Goal: Task Accomplishment & Management: Manage account settings

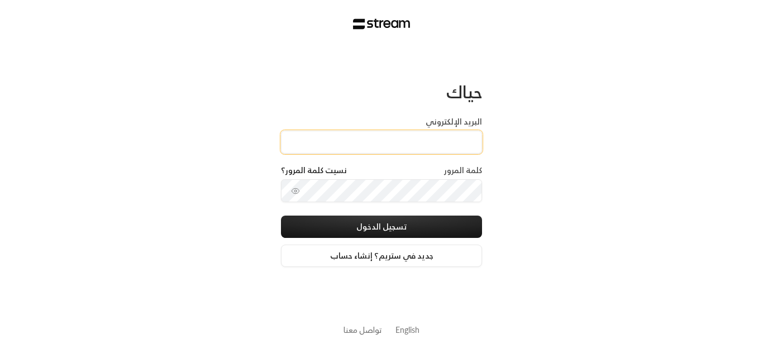
drag, startPoint x: 335, startPoint y: 141, endPoint x: 335, endPoint y: 131, distance: 9.5
click at [335, 141] on input "البريد الإلكتروني" at bounding box center [381, 142] width 201 height 23
type input "ى"
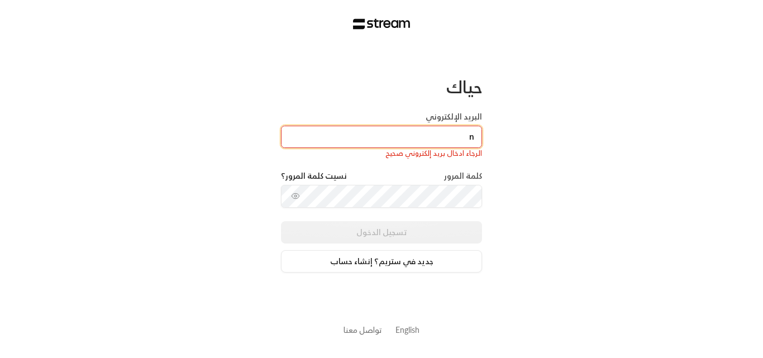
type input "[EMAIL_ADDRESS][DOMAIN_NAME]"
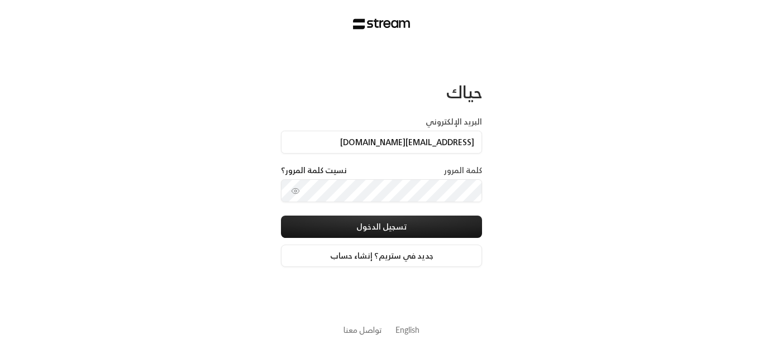
click at [386, 178] on div "كلمة المرور نسيت كلمة المرور؟" at bounding box center [381, 172] width 201 height 15
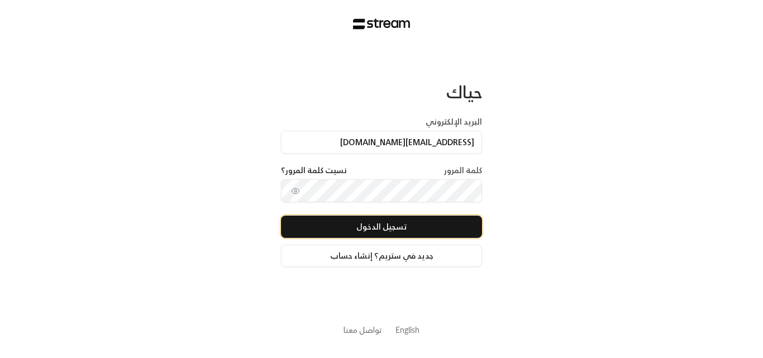
click at [404, 217] on button "تسجيل الدخول" at bounding box center [381, 226] width 201 height 22
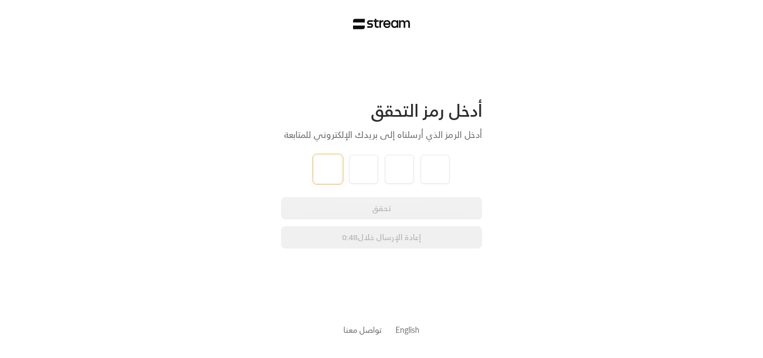
type input "2"
type input "9"
type input "4"
type input "1"
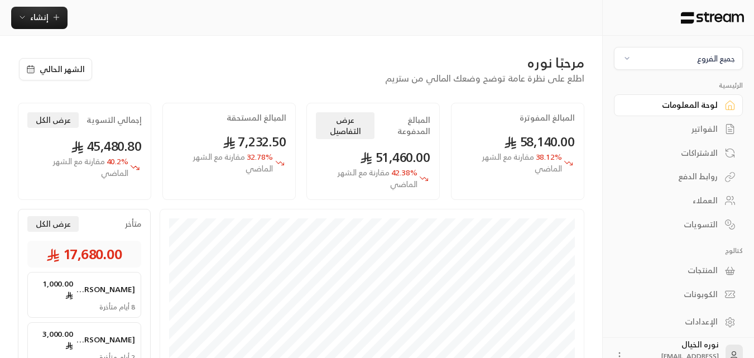
click at [707, 132] on div "الفواتير" at bounding box center [673, 128] width 90 height 11
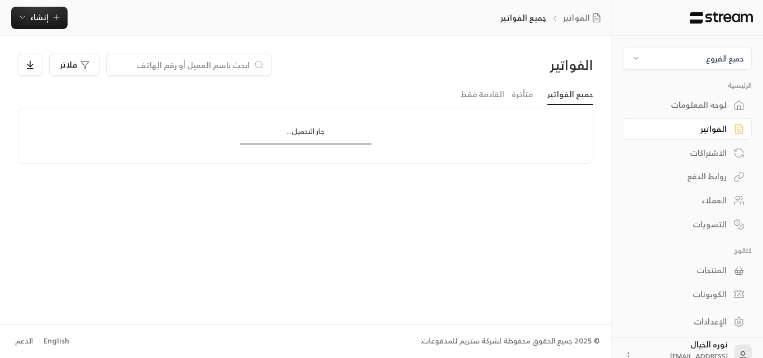
click at [207, 62] on input at bounding box center [181, 65] width 136 height 12
type input "u"
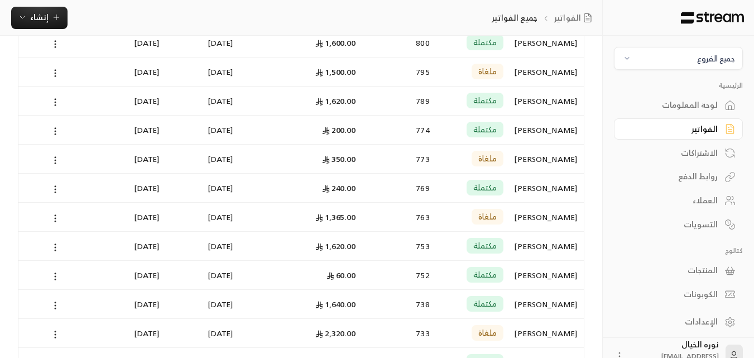
scroll to position [335, 0]
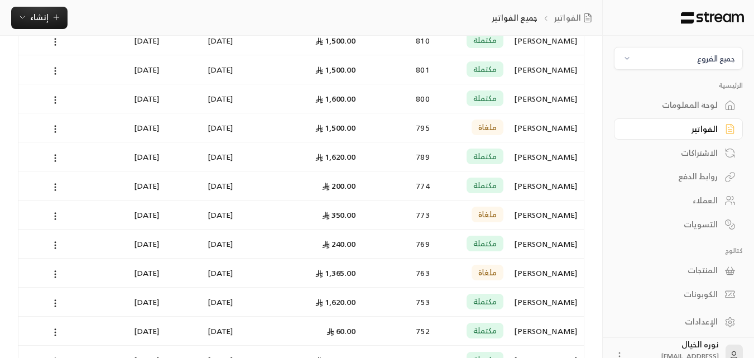
type input "عبد"
click at [528, 93] on div "[PERSON_NAME]" at bounding box center [547, 98] width 60 height 28
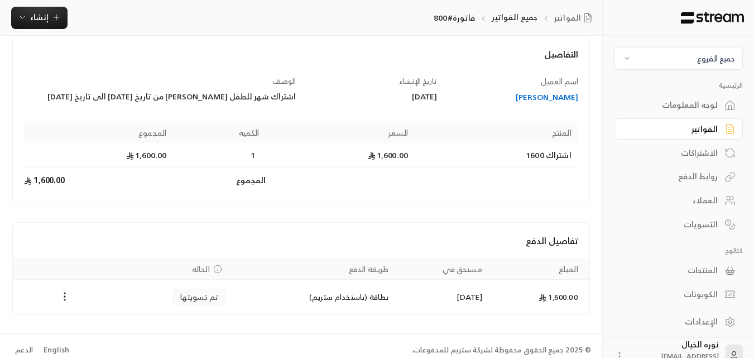
scroll to position [71, 0]
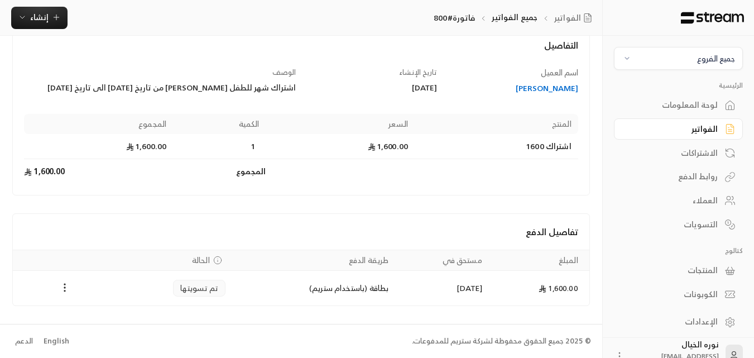
click at [539, 88] on div "[PERSON_NAME]" at bounding box center [513, 88] width 131 height 11
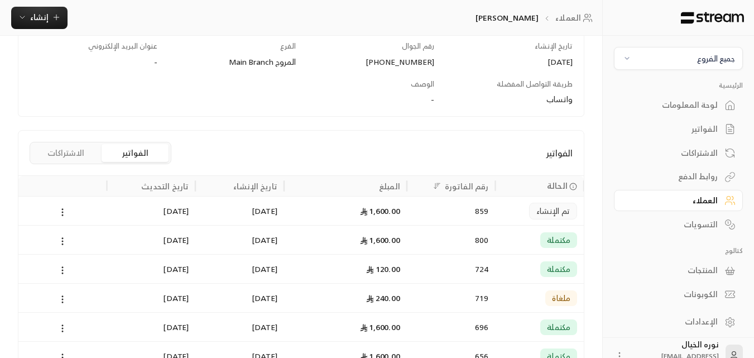
scroll to position [167, 0]
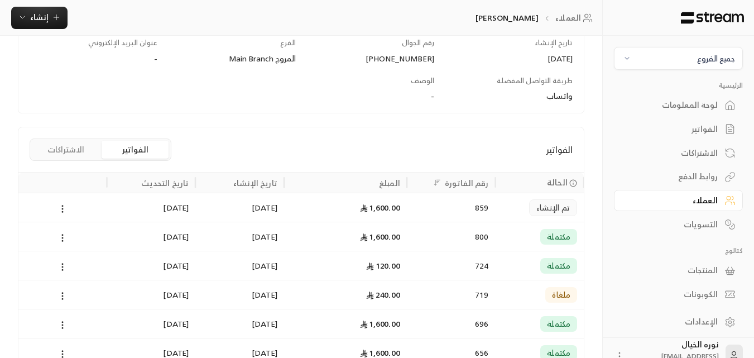
click at [254, 201] on div "[DATE]" at bounding box center [239, 207] width 75 height 28
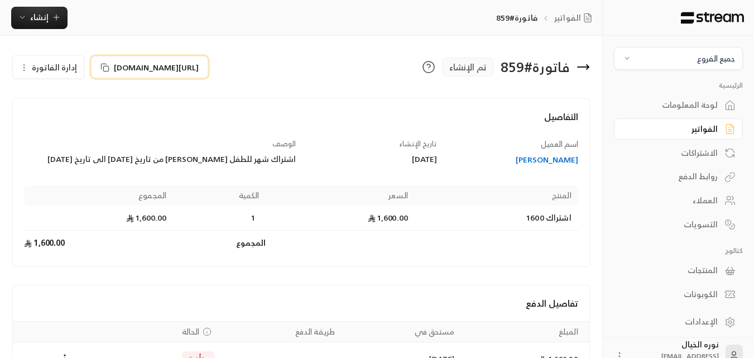
click at [136, 66] on span "[URL][DOMAIN_NAME]" at bounding box center [156, 67] width 85 height 12
click at [688, 96] on link "لوحة المعلومات" at bounding box center [678, 105] width 129 height 22
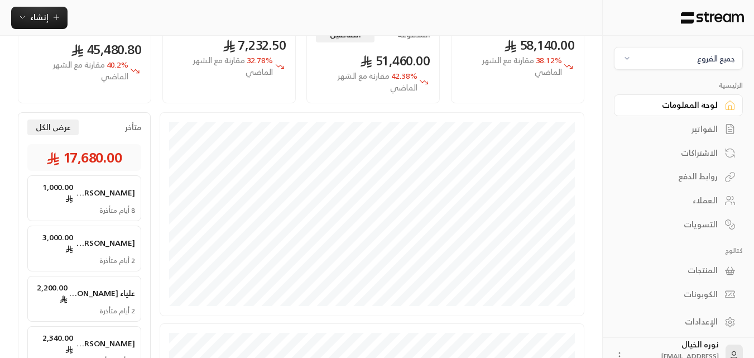
scroll to position [167, 0]
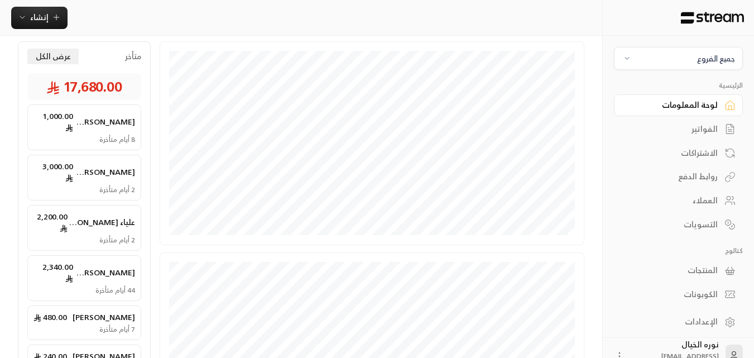
click at [92, 135] on div "8 أيام متأخرة" at bounding box center [84, 139] width 102 height 9
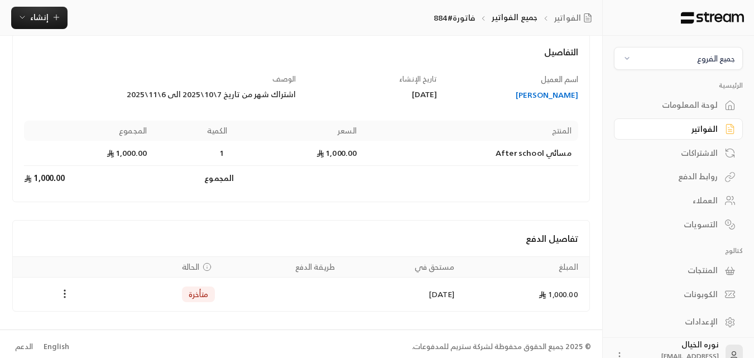
scroll to position [70, 0]
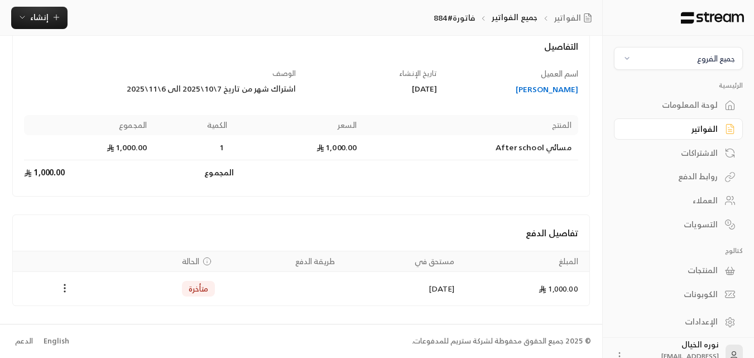
click at [229, 94] on div "اشتراك شهر من تاريخ 7\10\2025 الى 6\11\2025" at bounding box center [160, 88] width 272 height 11
copy div "اشتراك شهر من تاريخ 7\10\2025 الى 6\11\2025"
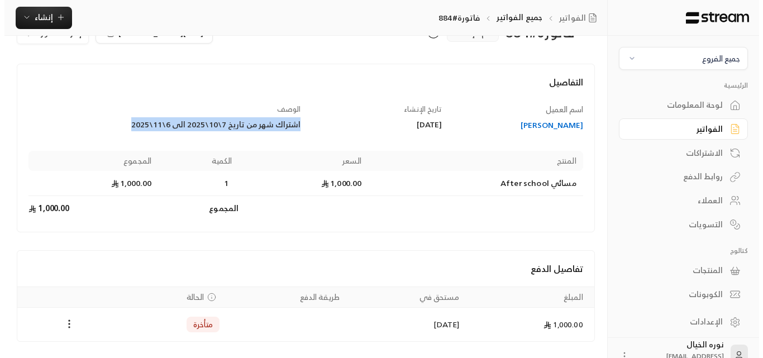
scroll to position [0, 0]
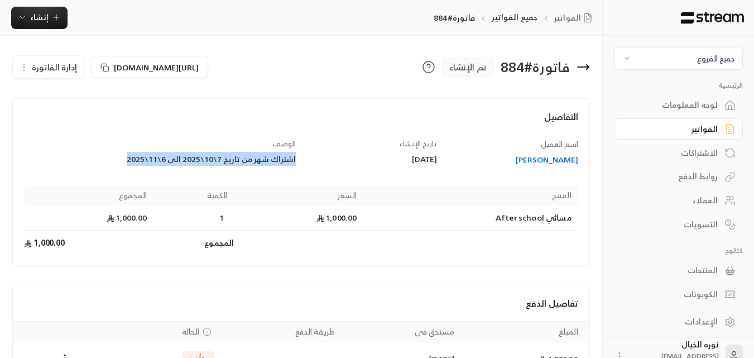
click at [23, 66] on icon "button" at bounding box center [24, 67] width 9 height 9
click at [76, 117] on span "إلغاء" at bounding box center [77, 119] width 14 height 9
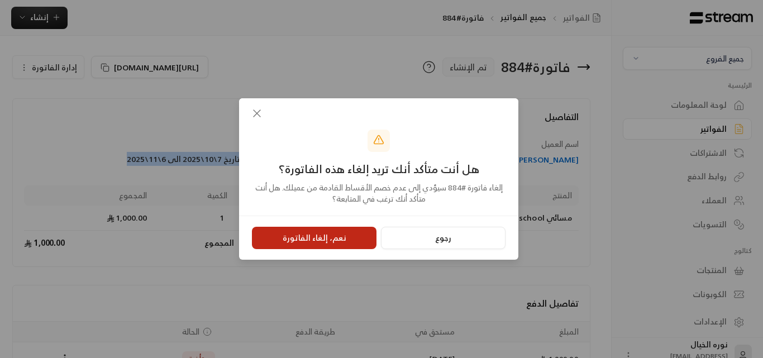
click at [334, 232] on button "نعم، إلغاء الفاتورة" at bounding box center [314, 238] width 124 height 22
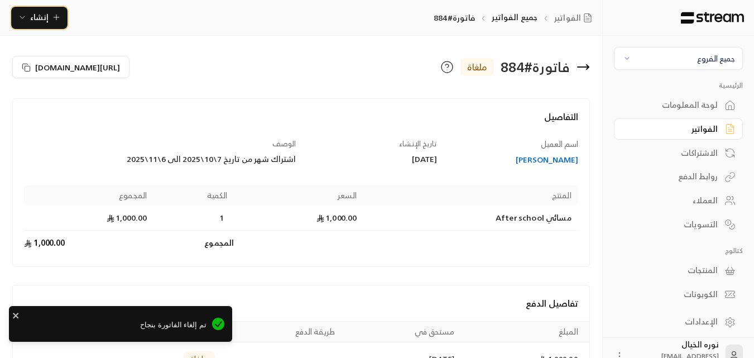
click at [62, 21] on button "إنشاء" at bounding box center [39, 18] width 56 height 22
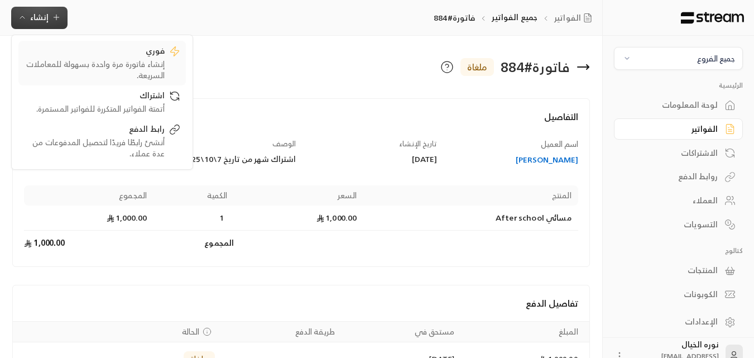
click at [138, 61] on div "إنشاء فاتورة مرة واحدة بسهولة للمعاملات السريعة." at bounding box center [94, 70] width 141 height 22
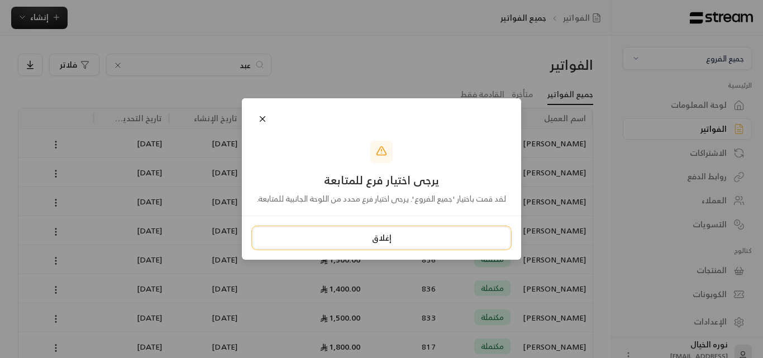
click at [391, 242] on button "إغلاق" at bounding box center [381, 238] width 258 height 22
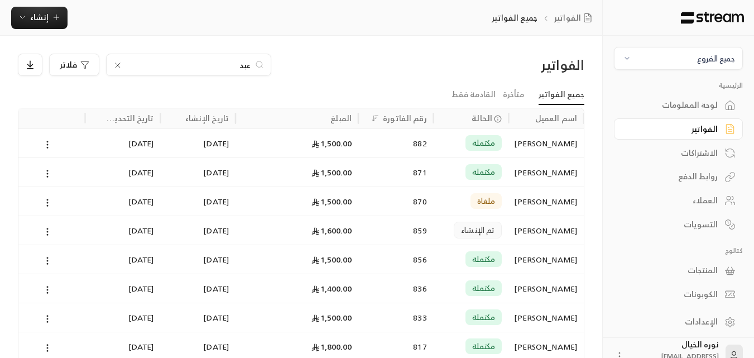
click at [668, 59] on span "جميع الفروع" at bounding box center [678, 58] width 114 height 13
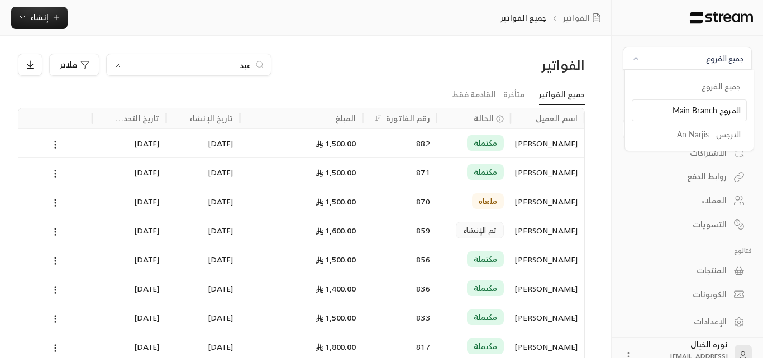
click at [694, 111] on li "المروج Main Branch" at bounding box center [688, 110] width 115 height 22
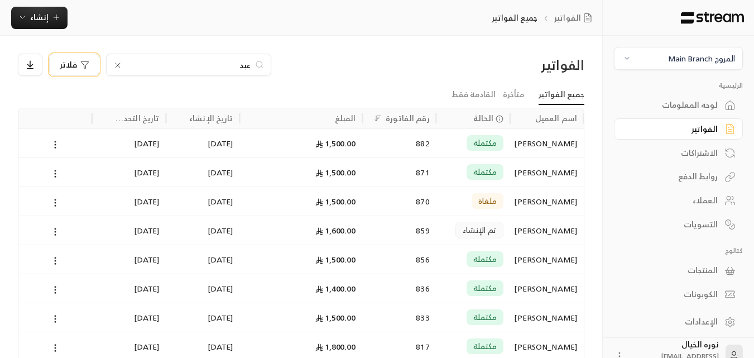
click at [81, 65] on icon "button" at bounding box center [84, 64] width 9 height 9
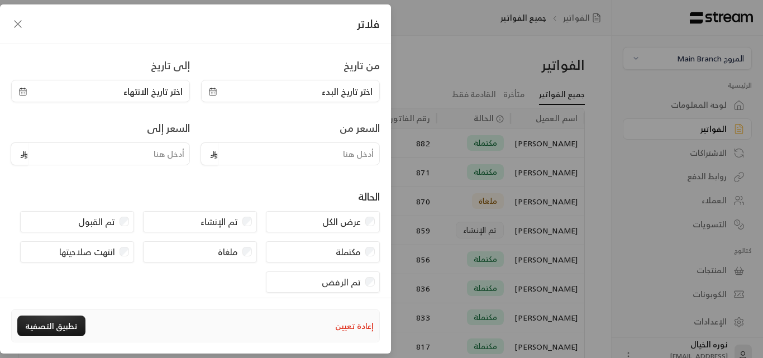
click at [24, 20] on icon "button" at bounding box center [17, 23] width 13 height 13
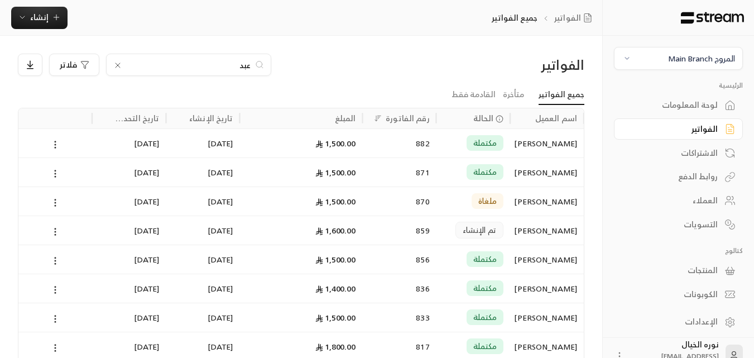
click at [189, 66] on input "عبد" at bounding box center [189, 65] width 124 height 12
click at [238, 76] on div "الفواتير [PERSON_NAME]" at bounding box center [301, 69] width 578 height 31
click at [7, 1] on div "الفواتير جميع الفواتير إنشاء" at bounding box center [301, 18] width 602 height 36
click at [27, 11] on span "إنشاء" at bounding box center [39, 17] width 43 height 14
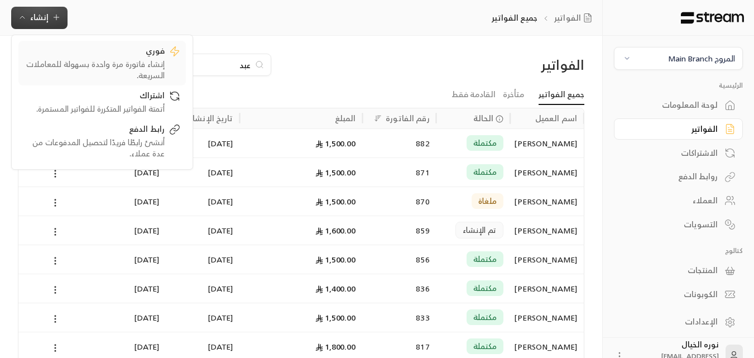
click at [123, 57] on div "فوري" at bounding box center [94, 51] width 141 height 13
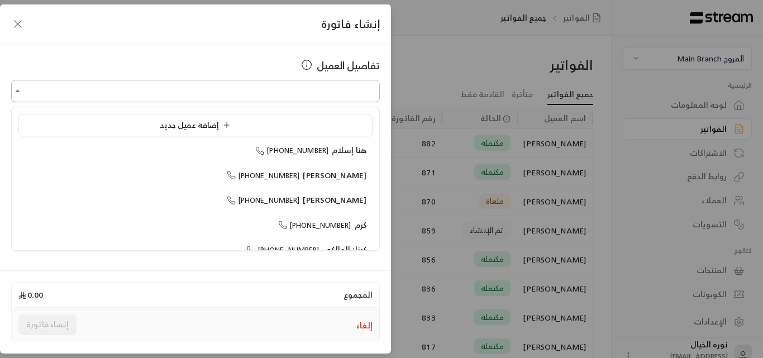
click at [293, 100] on input "اختر العميل" at bounding box center [195, 91] width 368 height 20
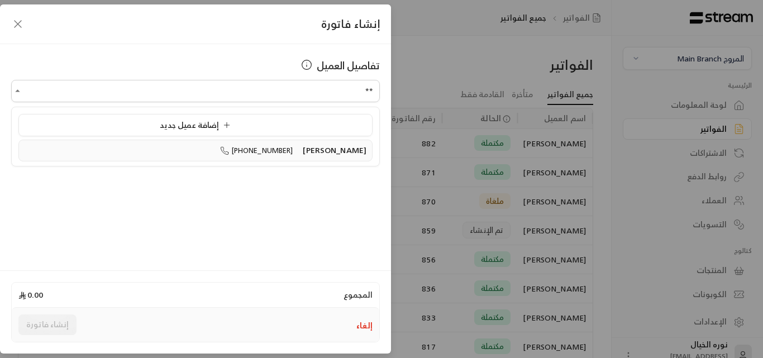
click at [295, 150] on li "[PERSON_NAME] [PHONE_NUMBER]" at bounding box center [195, 151] width 354 height 22
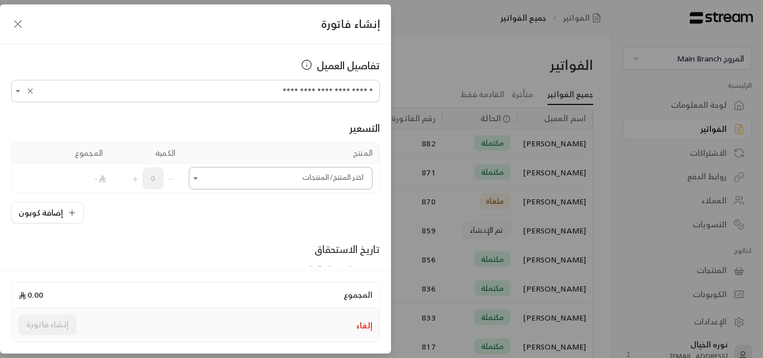
type input "**********"
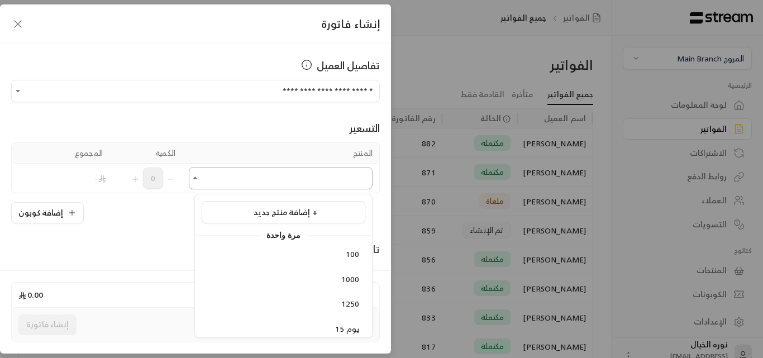
click at [286, 178] on input "اختر العميل" at bounding box center [281, 179] width 184 height 20
click at [247, 222] on div "600" at bounding box center [283, 224] width 151 height 12
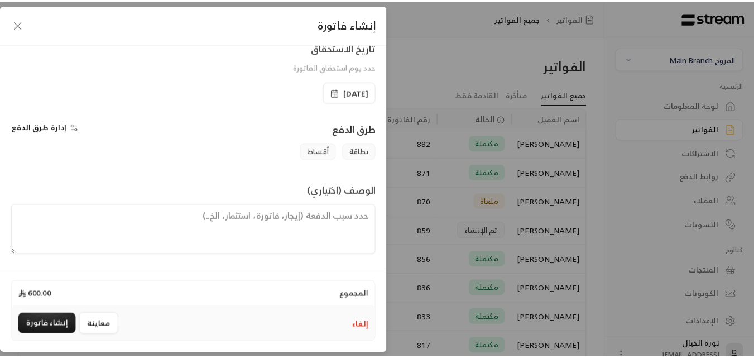
scroll to position [233, 0]
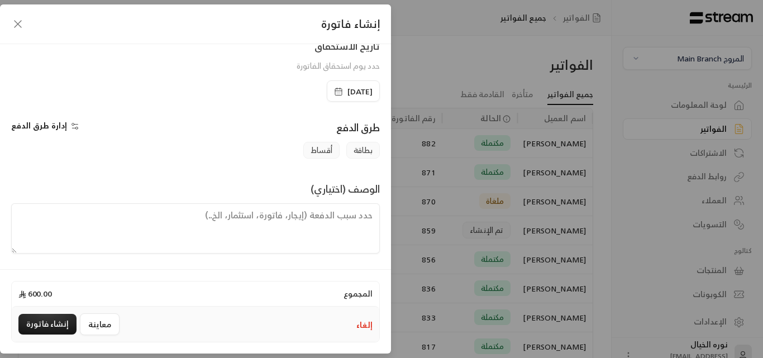
click at [335, 224] on textarea at bounding box center [195, 228] width 368 height 50
paste textarea "اشتراك شهر من تاريخ 7\10\2025 الى 6\11\2025"
type textarea "اشتراك شهر من تاريخ 7\10\2025 الى 6\11\2025"
click at [334, 92] on span "[DATE]" at bounding box center [353, 91] width 39 height 11
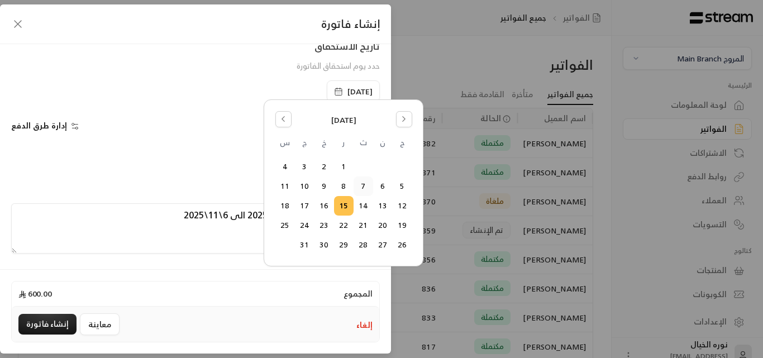
click at [361, 183] on button "7" at bounding box center [363, 186] width 18 height 18
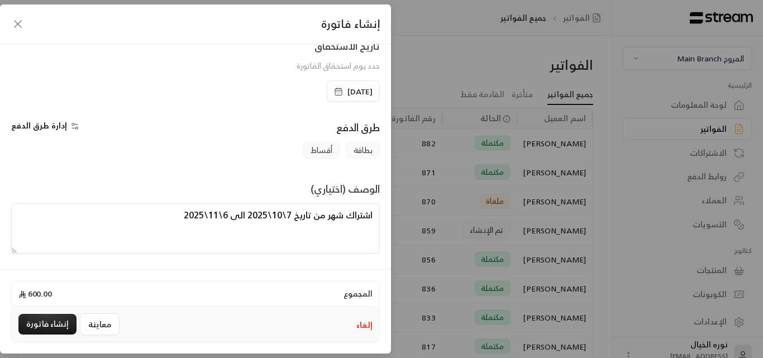
click at [63, 335] on div "إلغاء معاينة إنشاء فاتورة" at bounding box center [195, 323] width 367 height 35
click at [65, 319] on button "إنشاء فاتورة" at bounding box center [47, 324] width 58 height 21
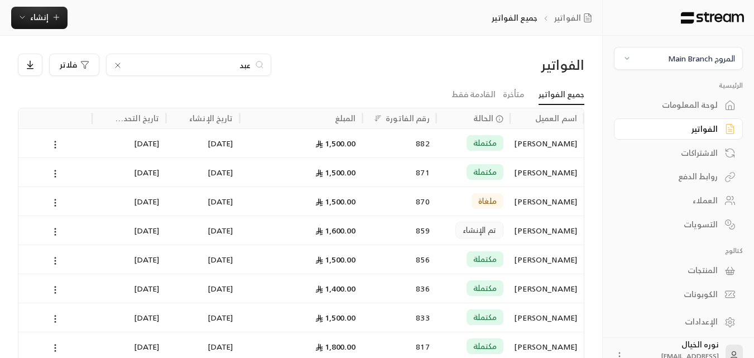
click at [704, 60] on div "المروج Main Branch" at bounding box center [701, 58] width 67 height 12
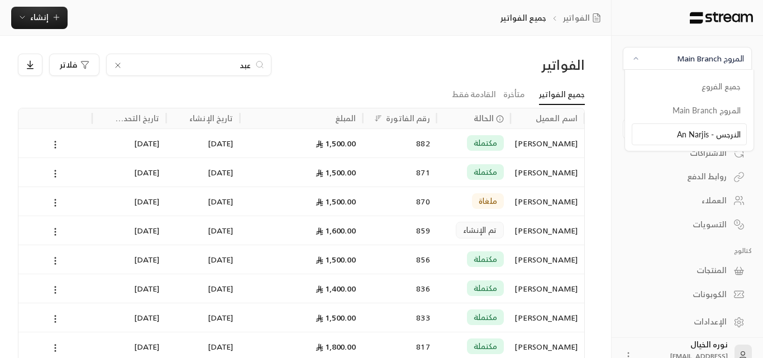
click at [712, 130] on li "النرجس - An Narjis" at bounding box center [688, 134] width 115 height 22
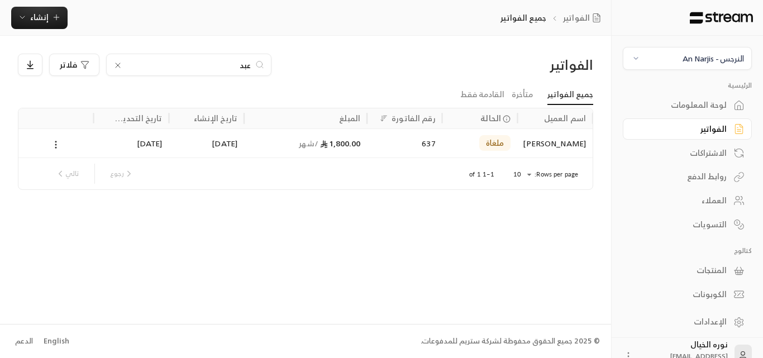
click at [688, 99] on div "لوحة المعلومات" at bounding box center [681, 104] width 90 height 11
